Goal: Task Accomplishment & Management: Use online tool/utility

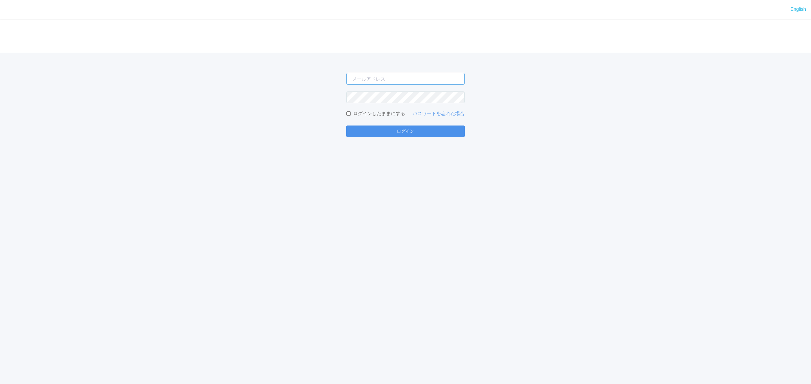
type input "[PERSON_NAME][EMAIL_ADDRESS][DOMAIN_NAME]"
click at [395, 134] on button "ログイン" at bounding box center [405, 131] width 118 height 11
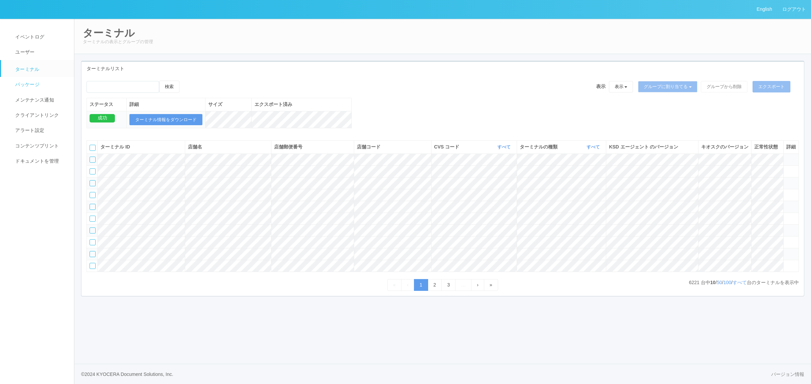
click at [48, 81] on link "パッケージ" at bounding box center [40, 84] width 79 height 15
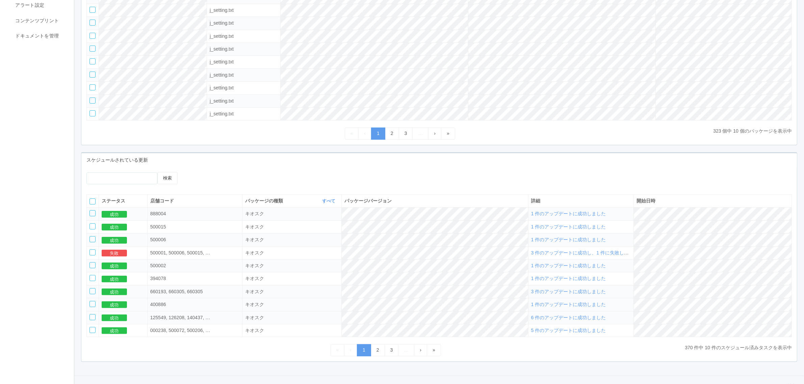
scroll to position [143, 0]
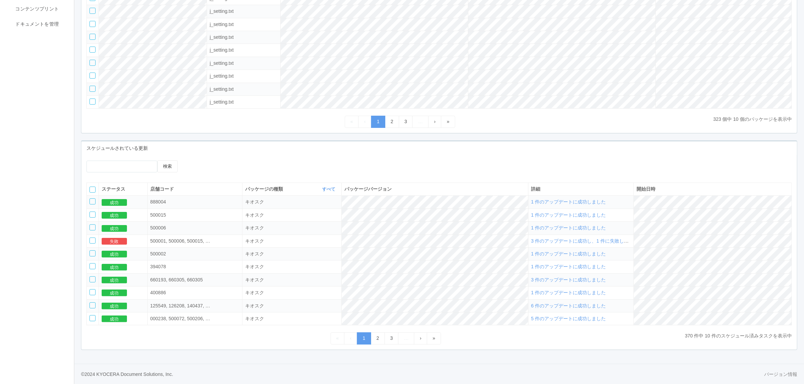
click at [591, 199] on span "1 件のアップデートに成功しました" at bounding box center [568, 201] width 75 height 5
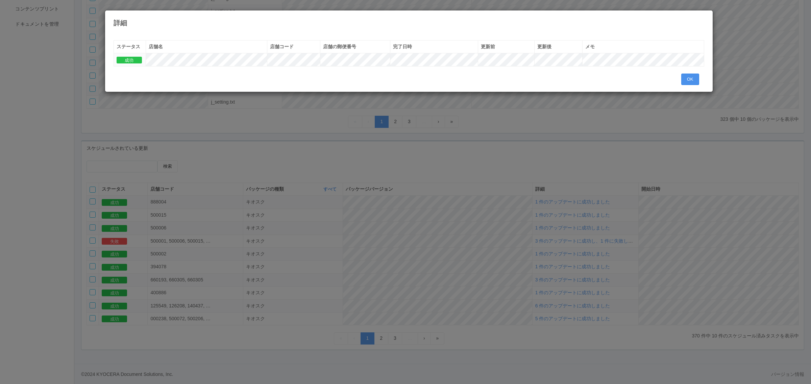
click at [683, 74] on button "OK" at bounding box center [690, 79] width 18 height 11
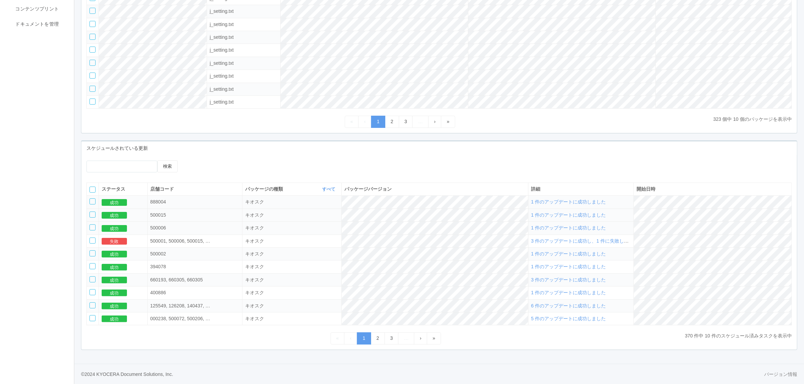
click at [605, 214] on span "1 件のアップデートに成功しました" at bounding box center [568, 214] width 75 height 5
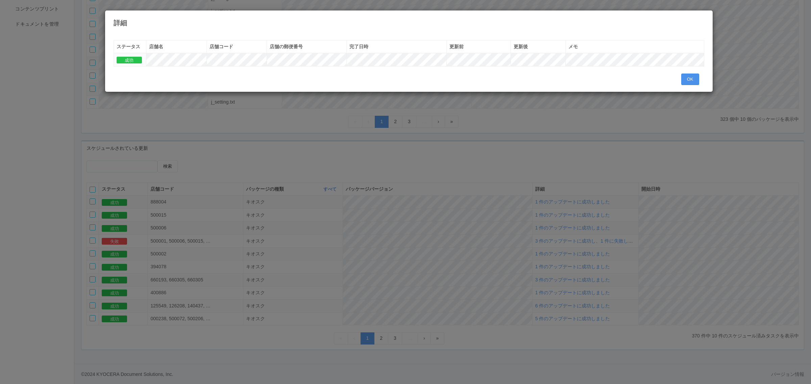
click at [684, 77] on button "OK" at bounding box center [690, 79] width 18 height 11
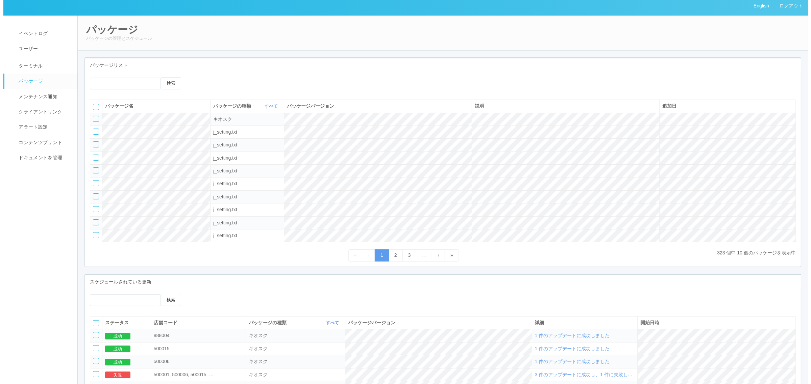
scroll to position [0, 0]
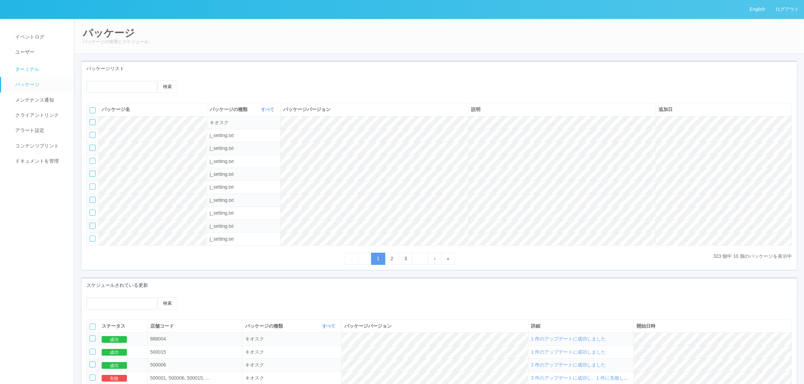
click at [44, 68] on link "ターミナル" at bounding box center [40, 68] width 79 height 17
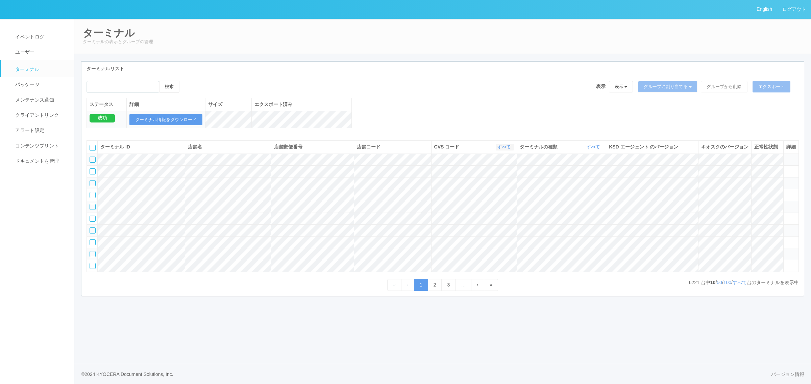
click at [505, 150] on link "すべて" at bounding box center [504, 147] width 15 height 5
click at [585, 151] on button "すべて" at bounding box center [594, 147] width 18 height 7
click at [590, 150] on link "すべて" at bounding box center [593, 147] width 15 height 5
click at [587, 150] on link "すべて" at bounding box center [593, 147] width 15 height 5
click at [583, 180] on link "キオスク" at bounding box center [575, 175] width 53 height 9
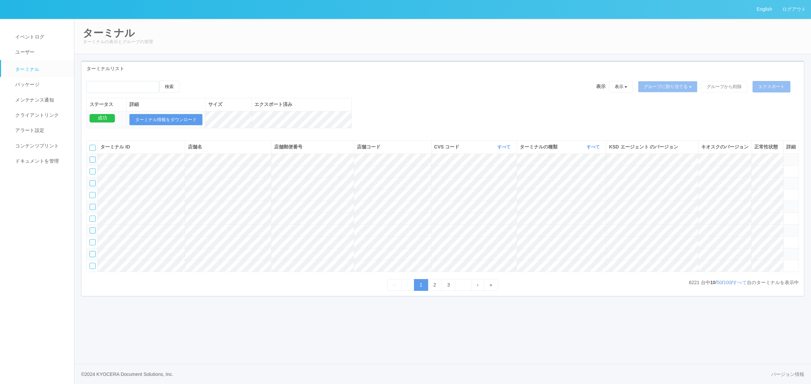
click at [739, 279] on div "ターミナル ID 店舗名 店舗郵便番号 店舗コード CVS コード すべて 表示 すべて 300024 300036 300035 300037 300034…" at bounding box center [442, 210] width 712 height 139
